Goal: Entertainment & Leisure: Browse casually

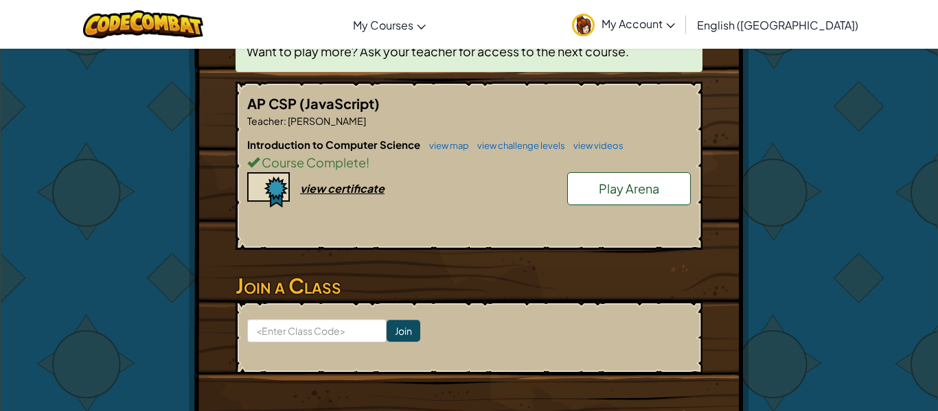
scroll to position [298, 0]
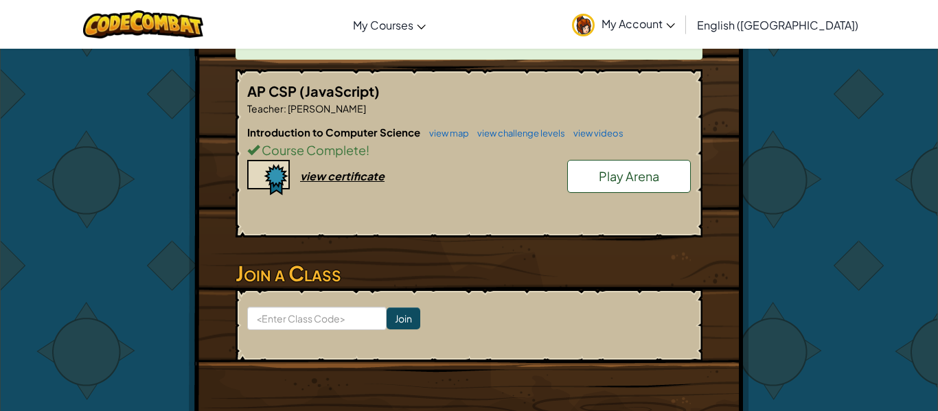
click at [646, 185] on link "Play Arena" at bounding box center [629, 176] width 124 height 33
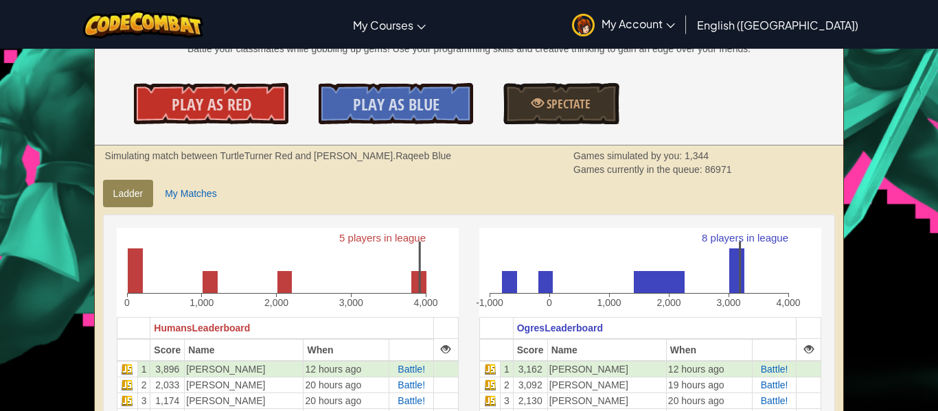
scroll to position [279, 0]
